Goal: Task Accomplishment & Management: Use online tool/utility

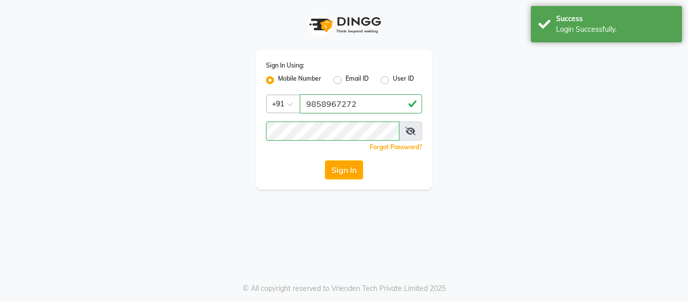
select select "service"
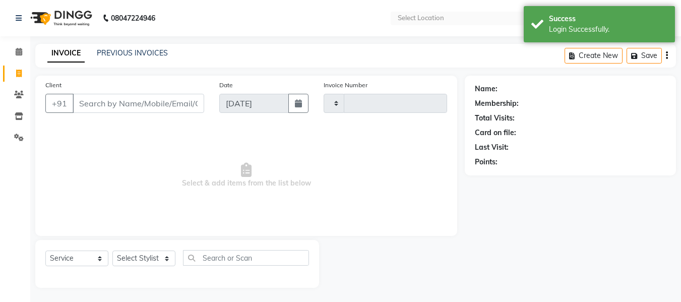
type input "2145"
select select "en"
select select "751"
